Goal: Task Accomplishment & Management: Manage account settings

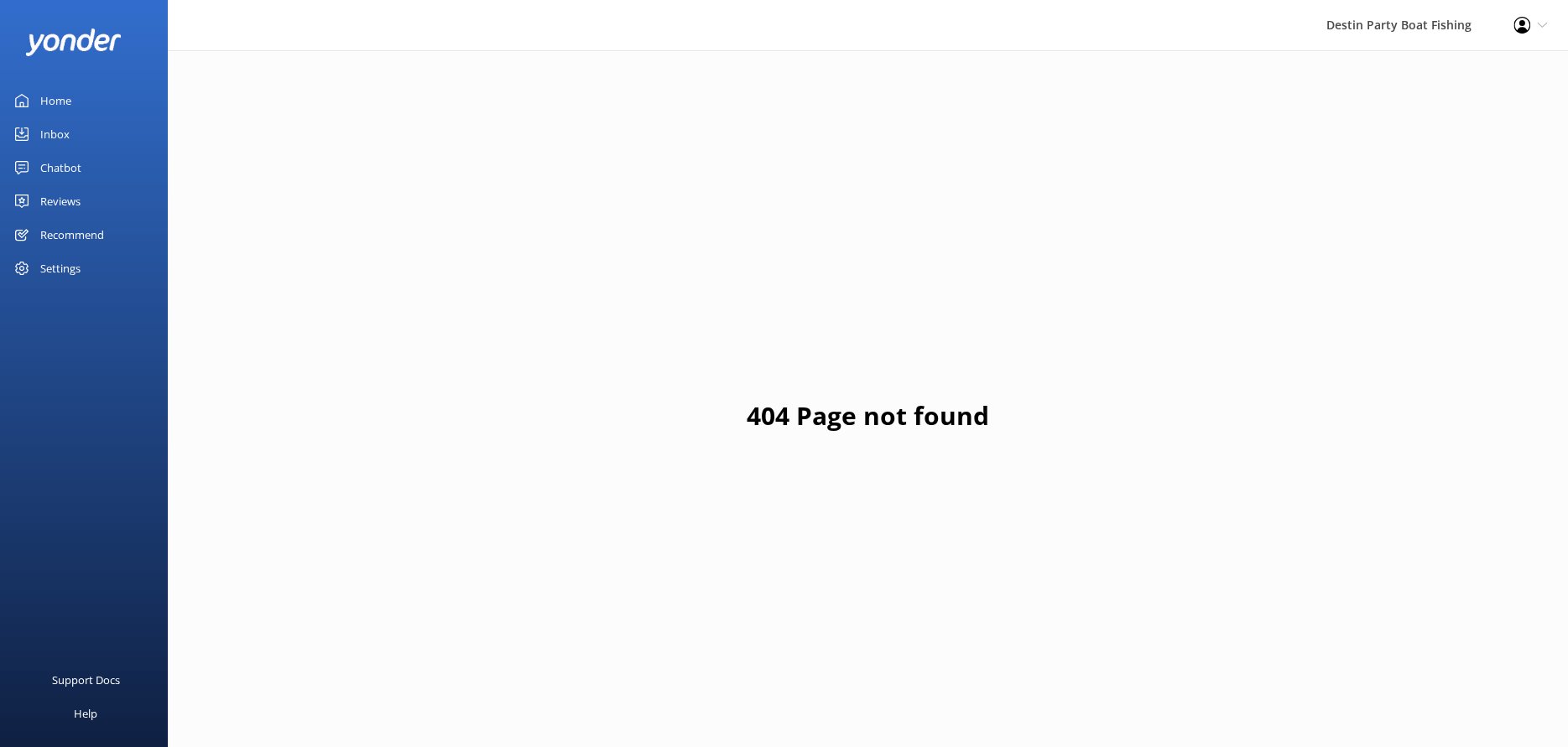
click at [65, 101] on div "Home" at bounding box center [56, 101] width 31 height 34
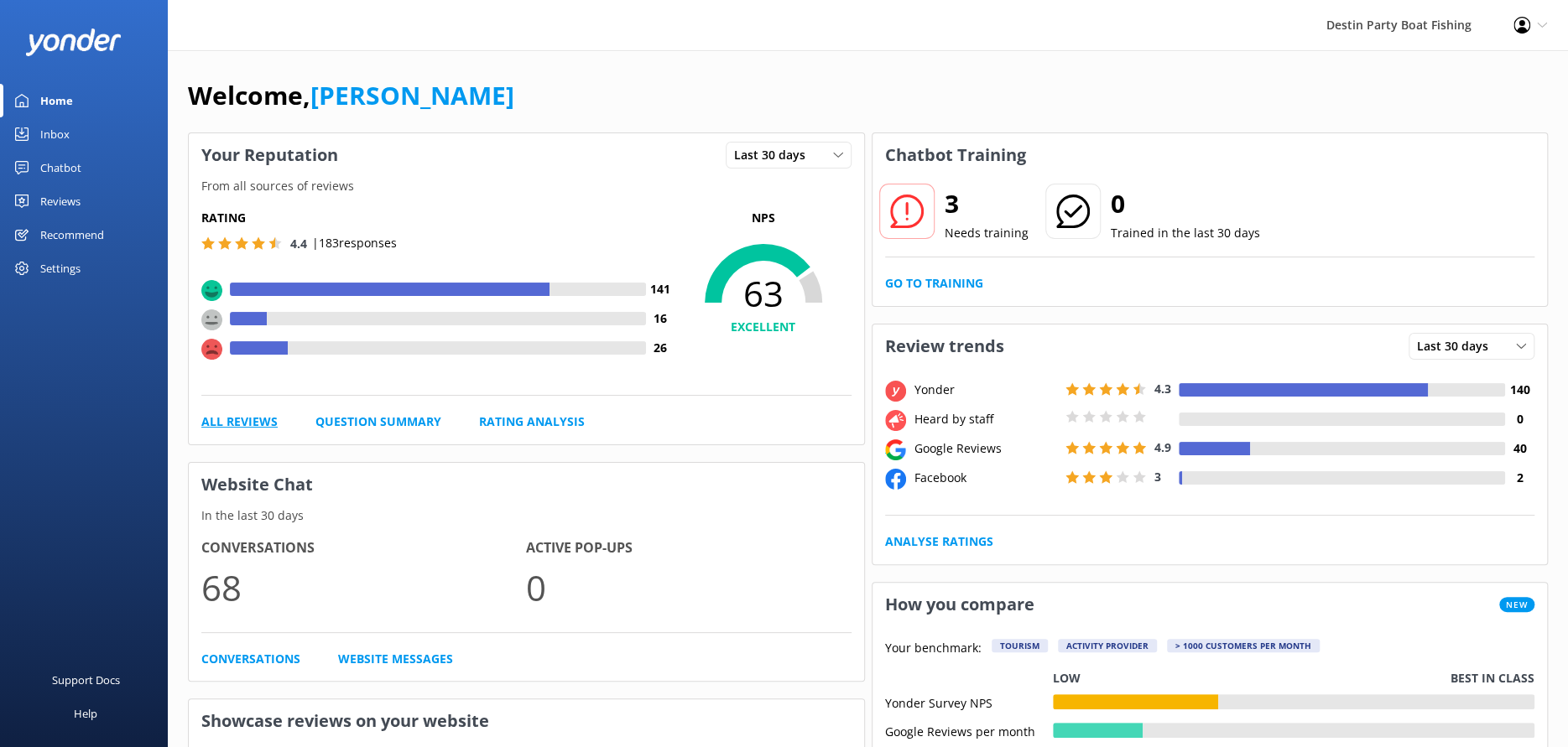
click at [247, 414] on link "All Reviews" at bounding box center [239, 422] width 76 height 18
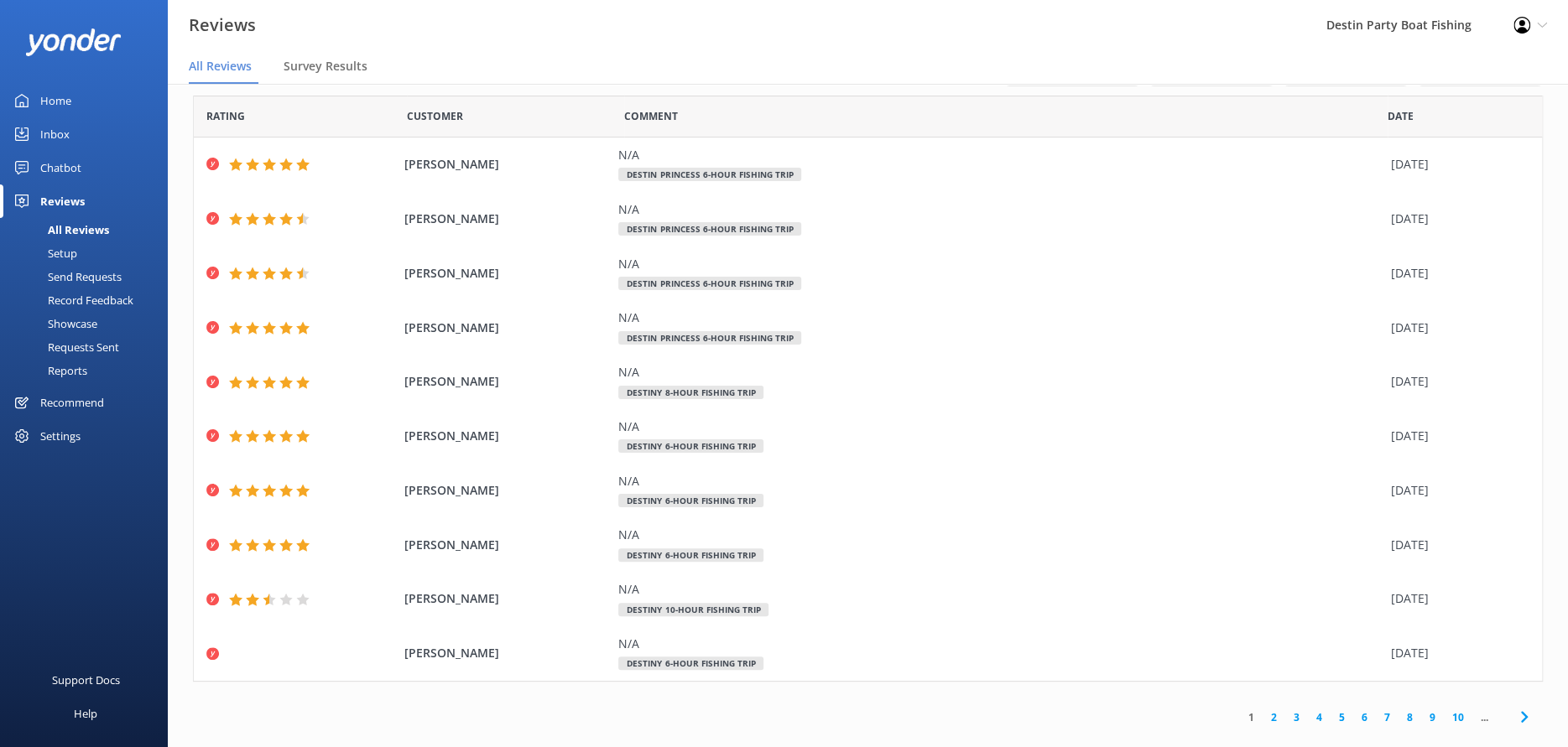
scroll to position [34, 0]
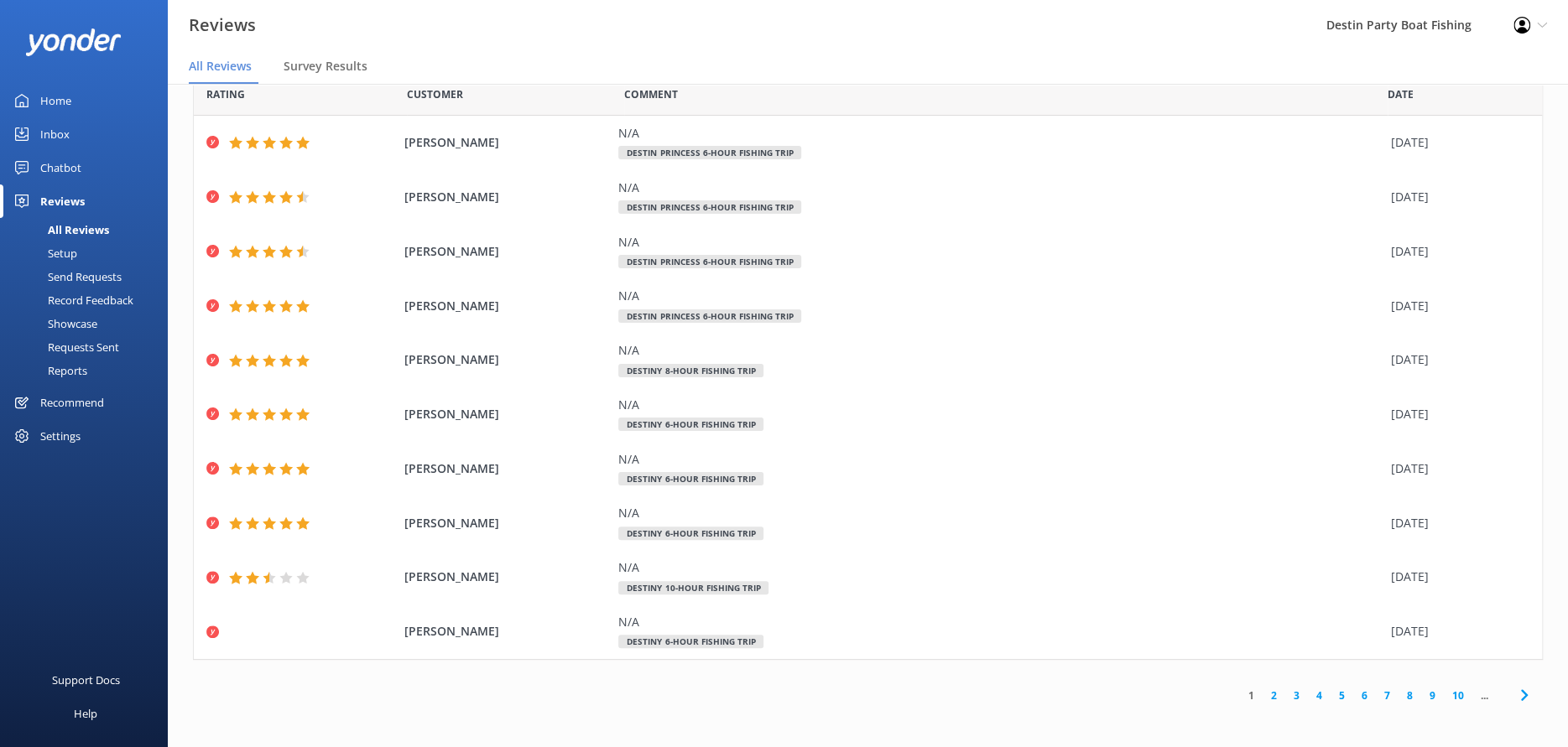
click at [1262, 694] on link "2" at bounding box center [1273, 695] width 23 height 16
